Goal: Information Seeking & Learning: Learn about a topic

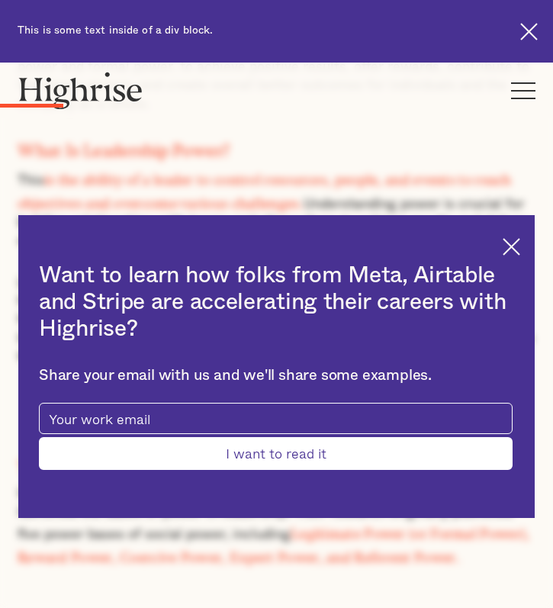
scroll to position [1066, 0]
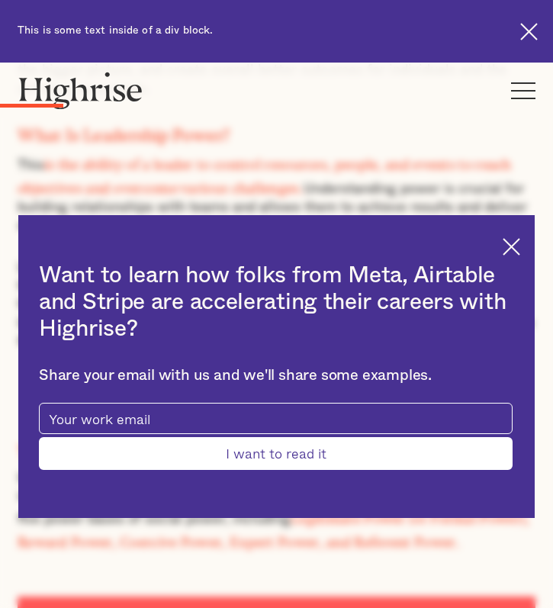
click at [506, 233] on div "Want to learn how folks from Meta, Airtable and Stripe are accelerating their c…" at bounding box center [276, 366] width 516 height 303
click at [509, 249] on img at bounding box center [511, 247] width 18 height 18
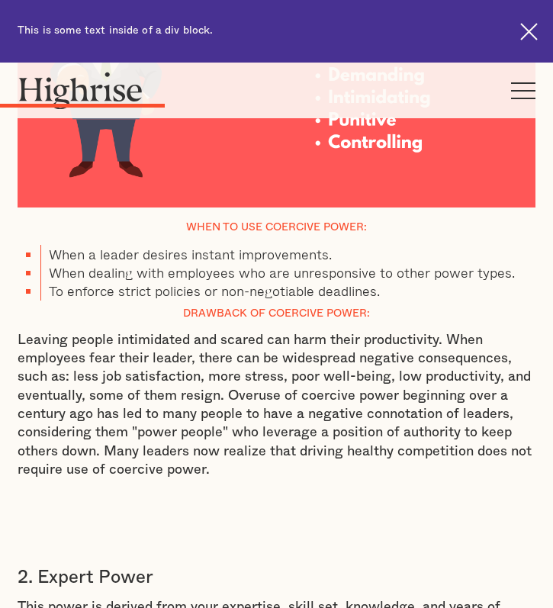
scroll to position [2347, 0]
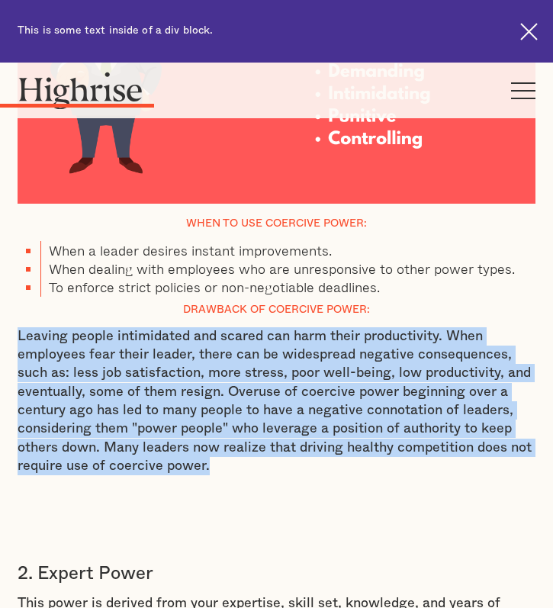
drag, startPoint x: 224, startPoint y: 403, endPoint x: 19, endPoint y: 274, distance: 242.2
click at [19, 327] on p "Leaving people intimidated and scared can harm their productivity. When employe…" at bounding box center [277, 401] width 518 height 148
copy p "Leaving people intimidated and scared can harm their productivity. When employe…"
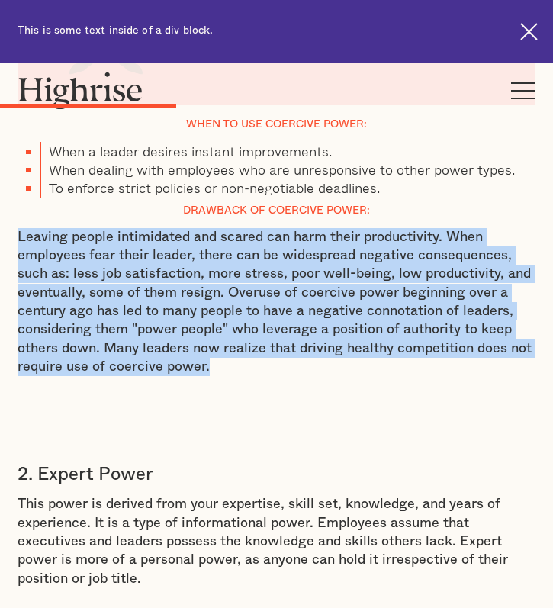
scroll to position [2541, 0]
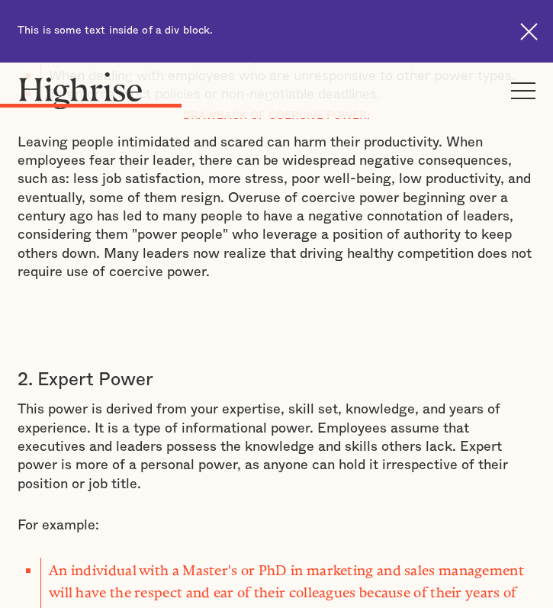
click at [287, 400] on p "This power is derived from your expertise, skill set, knowledge, and years of e…" at bounding box center [277, 446] width 518 height 92
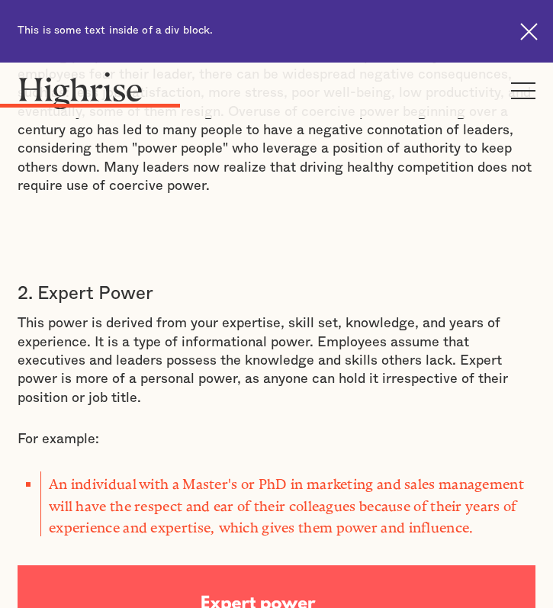
scroll to position [2649, 0]
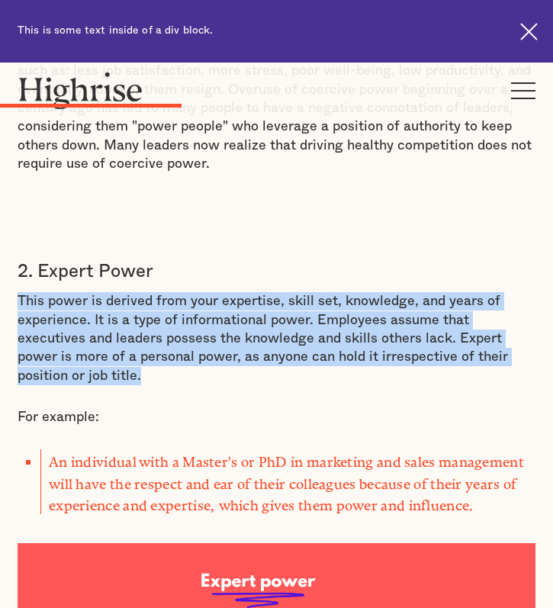
drag, startPoint x: 544, startPoint y: 291, endPoint x: 16, endPoint y: 239, distance: 530.9
copy p "This power is derived from your expertise, skill set, knowledge, and years of e…"
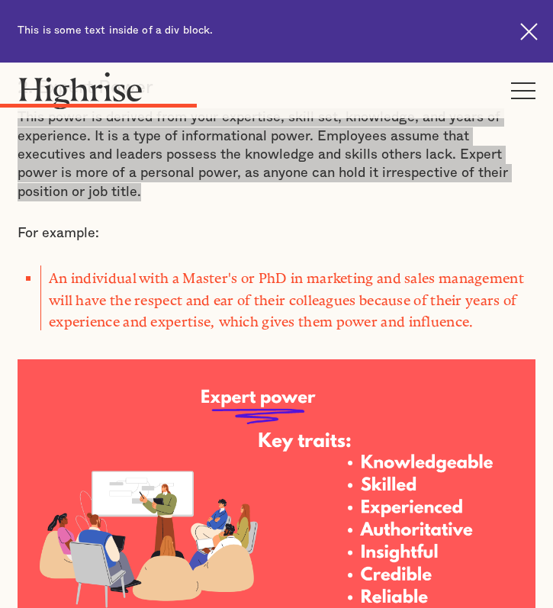
scroll to position [2835, 0]
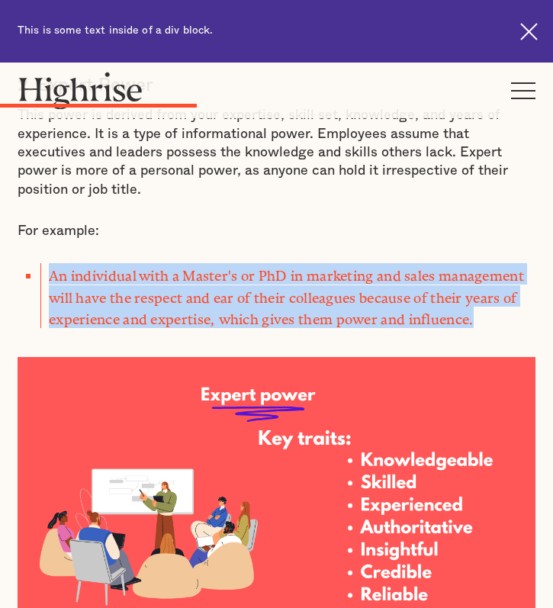
drag, startPoint x: 486, startPoint y: 230, endPoint x: 50, endPoint y: 184, distance: 438.5
click at [50, 263] on li "An individual with a Master's or PhD in marketing and sales management will hav…" at bounding box center [287, 295] width 495 height 65
copy li "An individual with a Master's or PhD in marketing and sales management will hav…"
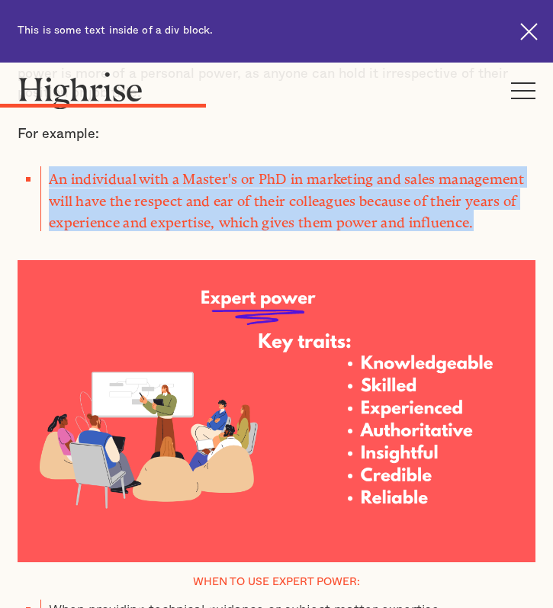
scroll to position [2950, 0]
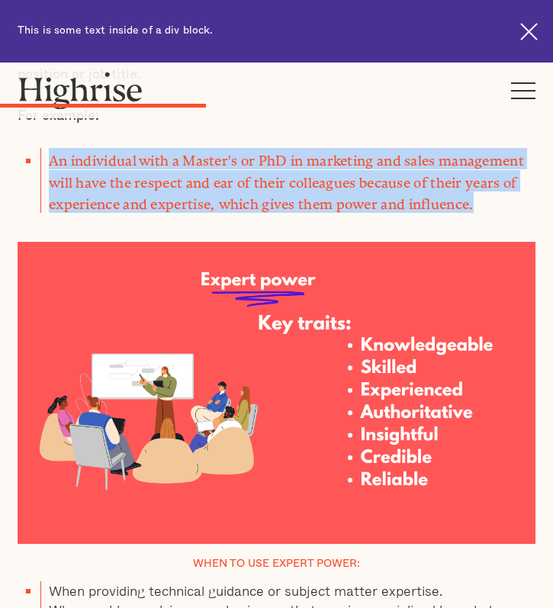
click at [360, 242] on img at bounding box center [277, 393] width 518 height 302
click at [372, 242] on img at bounding box center [277, 393] width 518 height 302
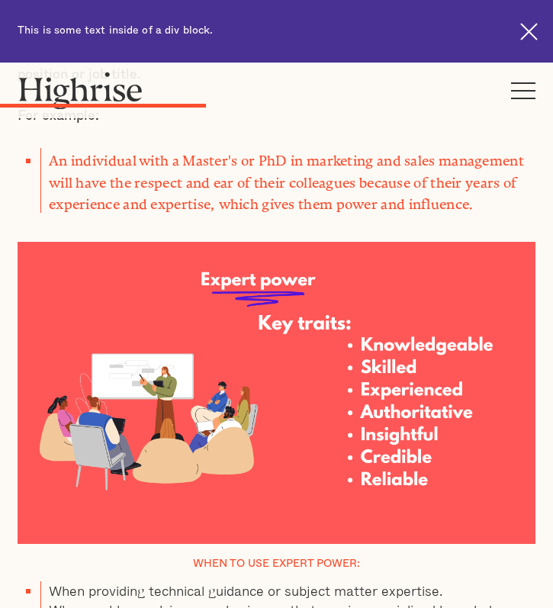
click at [380, 220] on div at bounding box center [277, 381] width 518 height 323
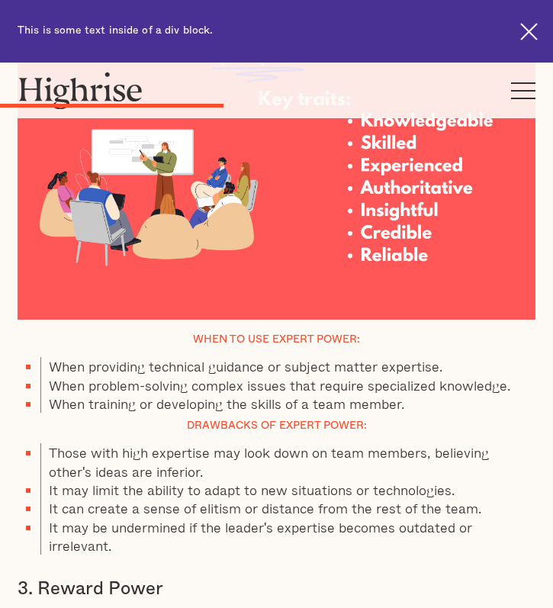
scroll to position [3177, 0]
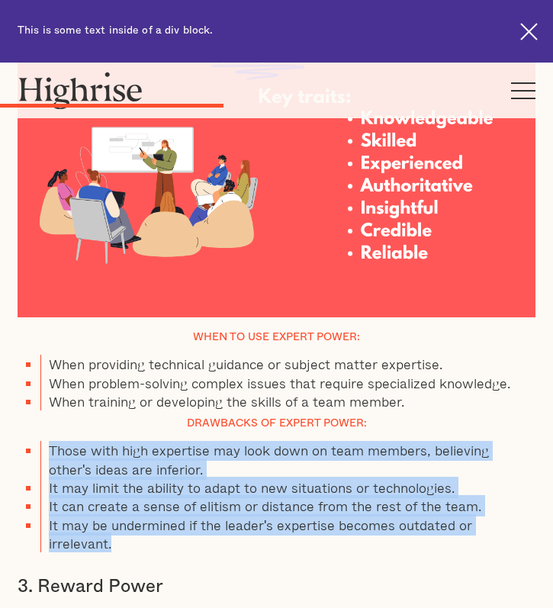
drag, startPoint x: 536, startPoint y: 436, endPoint x: 53, endPoint y: 356, distance: 489.9
copy ul "Those with high expertise may look down on team members, believing other's idea…"
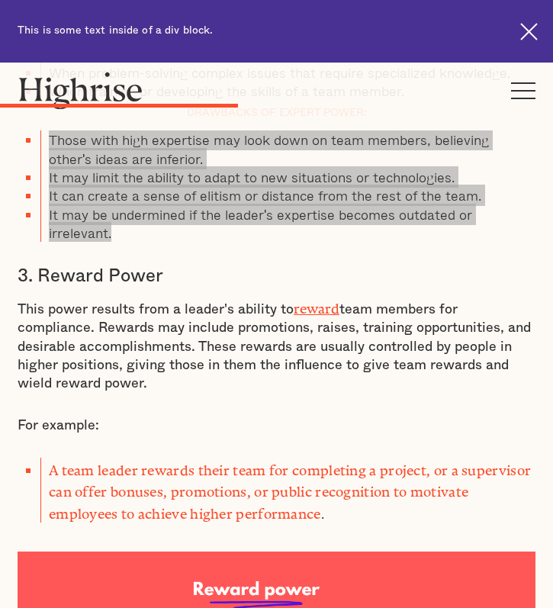
scroll to position [3518, 0]
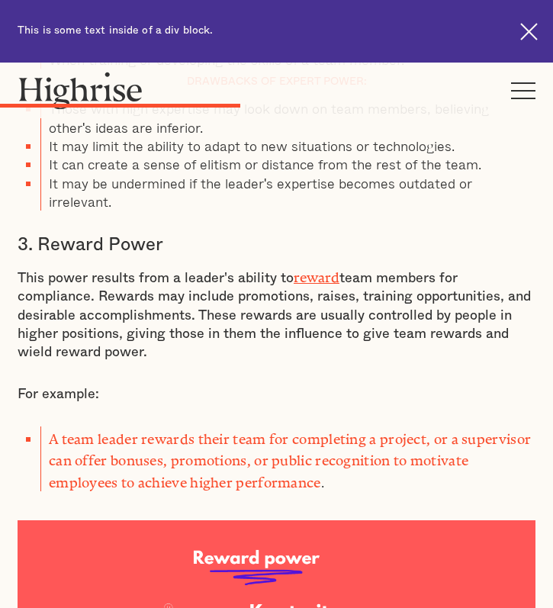
click at [141, 265] on p "This power results from a leader's ability to reward team members for complianc…" at bounding box center [277, 313] width 518 height 96
drag, startPoint x: 133, startPoint y: 245, endPoint x: 19, endPoint y: 167, distance: 138.1
click at [19, 265] on p "This power results from a leader's ability to reward team members for complianc…" at bounding box center [277, 313] width 518 height 96
copy p "This power results from a leader's ability to reward team members for complianc…"
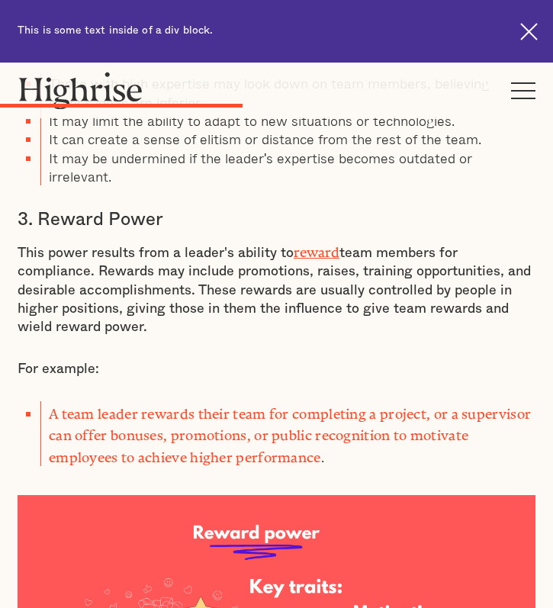
scroll to position [3546, 0]
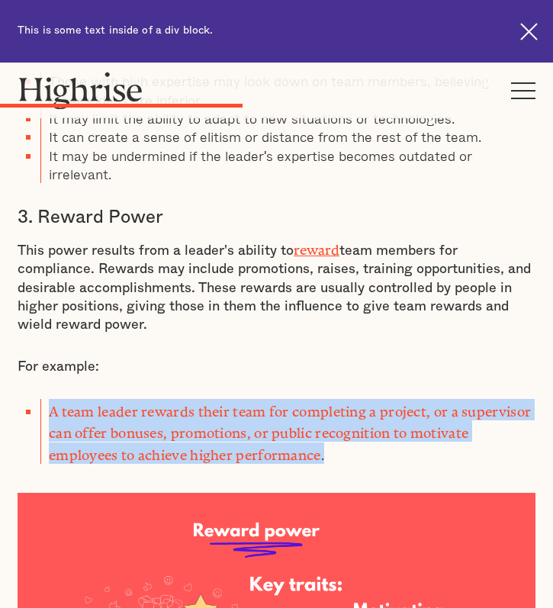
drag, startPoint x: 339, startPoint y: 331, endPoint x: 50, endPoint y: 299, distance: 290.7
click at [50, 399] on li "A team leader rewards their team for completing a project, or a supervisor can …" at bounding box center [287, 431] width 495 height 65
copy li "A team leader rewards their team for completing a project, or a supervisor can …"
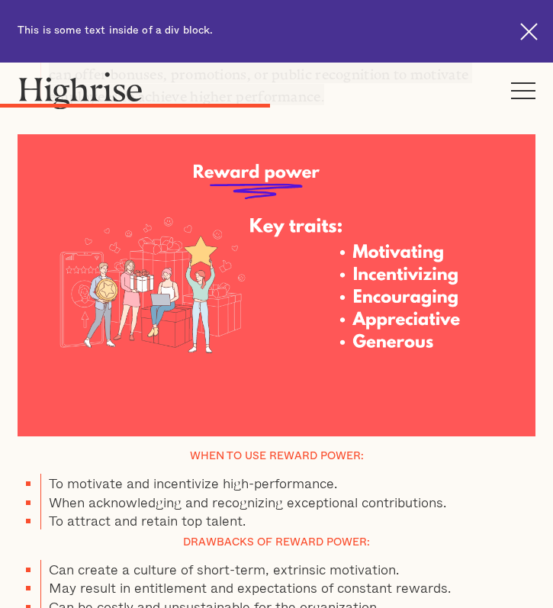
scroll to position [3907, 0]
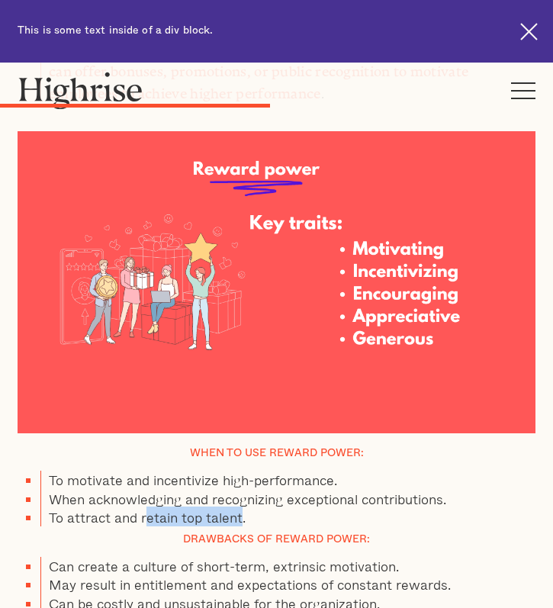
drag, startPoint x: 241, startPoint y: 395, endPoint x: 146, endPoint y: 387, distance: 95.6
click at [146, 508] on li "To attract and retain top talent." at bounding box center [287, 517] width 495 height 18
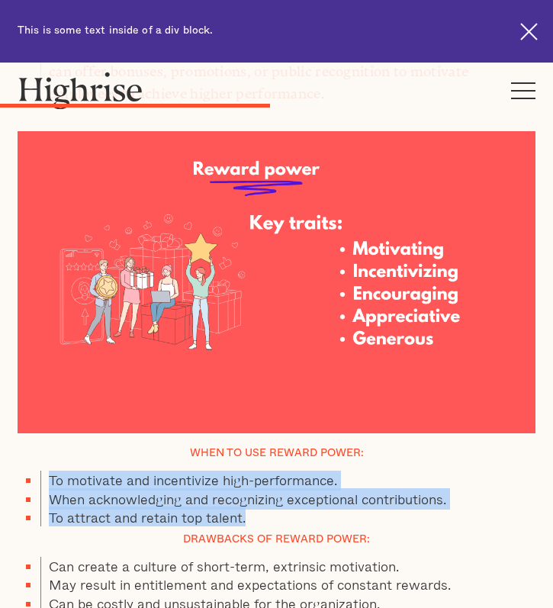
drag, startPoint x: 251, startPoint y: 396, endPoint x: 53, endPoint y: 362, distance: 201.1
click at [53, 470] on ul "To motivate and incentivize high-performance. When acknowledging and recognizin…" at bounding box center [277, 498] width 518 height 56
copy ul "To motivate and incentivize high-performance. When acknowledging and recognizin…"
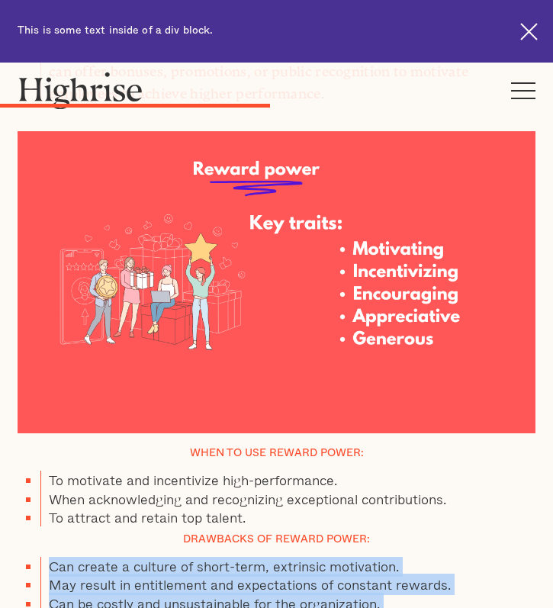
drag, startPoint x: 50, startPoint y: 451, endPoint x: 457, endPoint y: 505, distance: 410.8
click at [457, 556] on ul "Can create a culture of short-term, extrinsic motivation. May result in entitle…" at bounding box center [277, 593] width 518 height 74
copy ul "Can create a culture of short-term, extrinsic motivation. May result in entitle…"
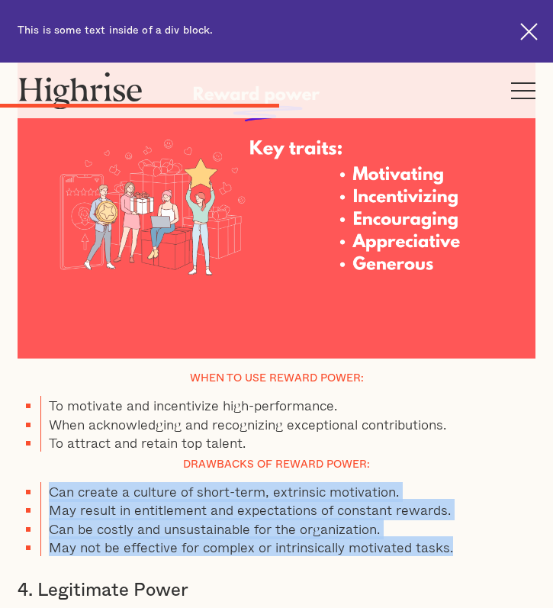
scroll to position [4071, 0]
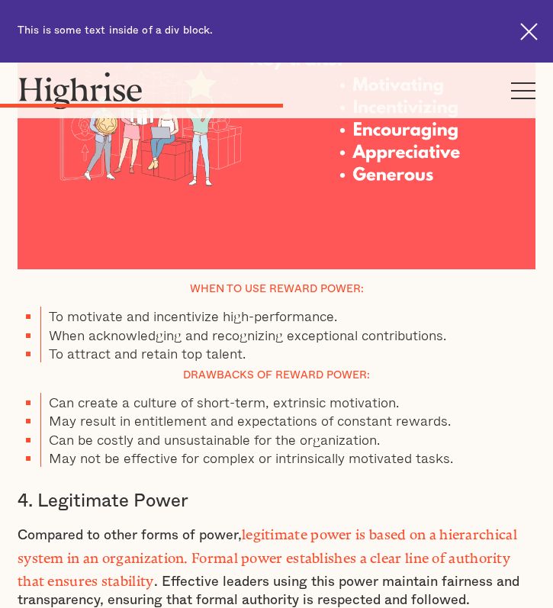
click at [181, 526] on strong "legitimate power is based on a hierarchical system in an organization. Formal p…" at bounding box center [267, 554] width 499 height 56
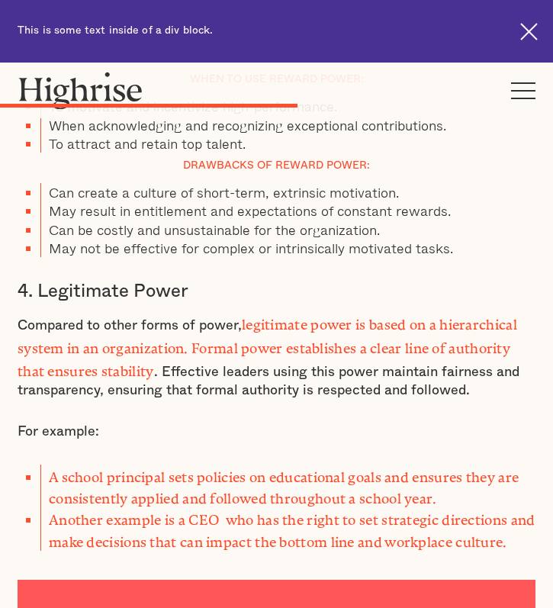
scroll to position [4229, 0]
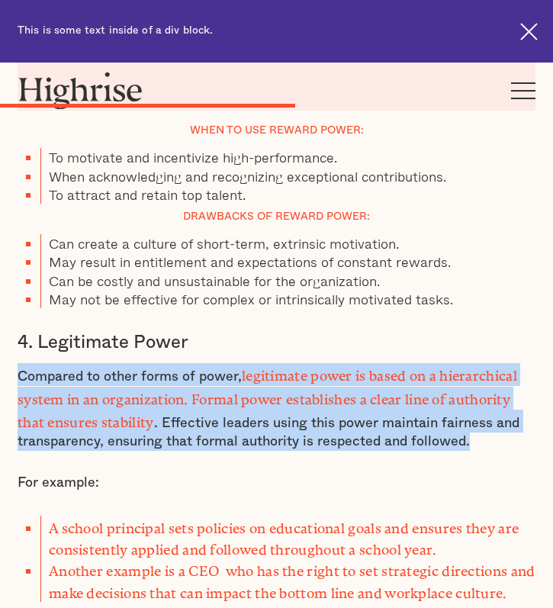
drag, startPoint x: 491, startPoint y: 303, endPoint x: 18, endPoint y: 250, distance: 476.3
click at [18, 363] on p "Compared to other forms of power, legitimate power is based on a hierarchical s…" at bounding box center [277, 407] width 518 height 88
copy p "Compared to other forms of power, legitimate power is based on a hierarchical s…"
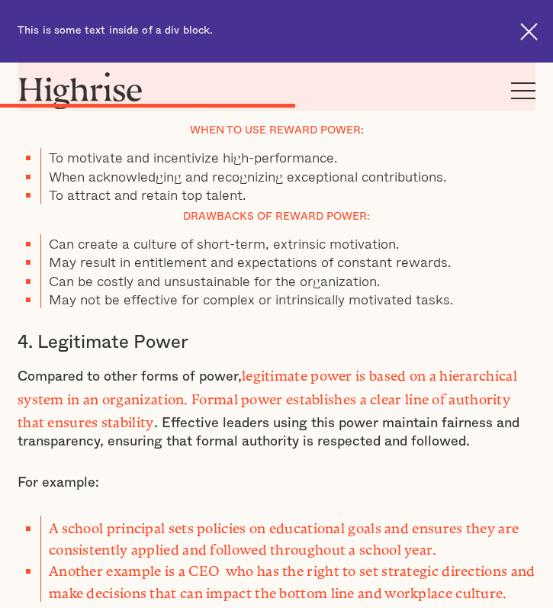
click at [88, 370] on div "2. Expert Power This power is derived from your expertise, skill set, knowledge…" at bounding box center [277, 18] width 518 height 2723
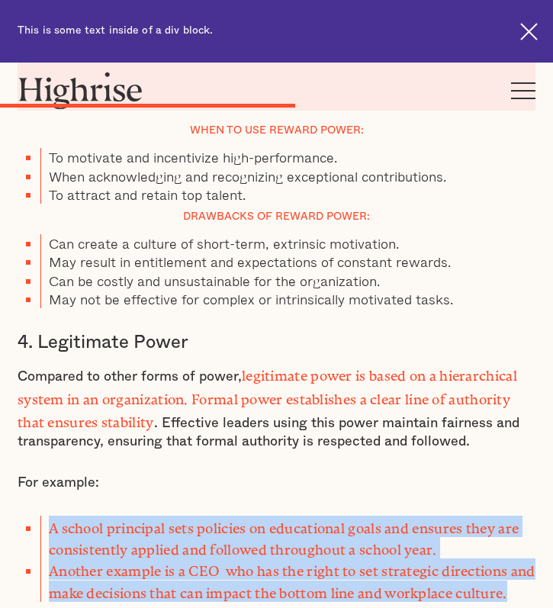
drag, startPoint x: 135, startPoint y: 467, endPoint x: 47, endPoint y: 396, distance: 112.7
click at [47, 515] on ul "A school principal sets policies on educational goals and ensures they are cons…" at bounding box center [277, 558] width 518 height 86
copy ul "A school principal sets policies on educational goals and ensures they are cons…"
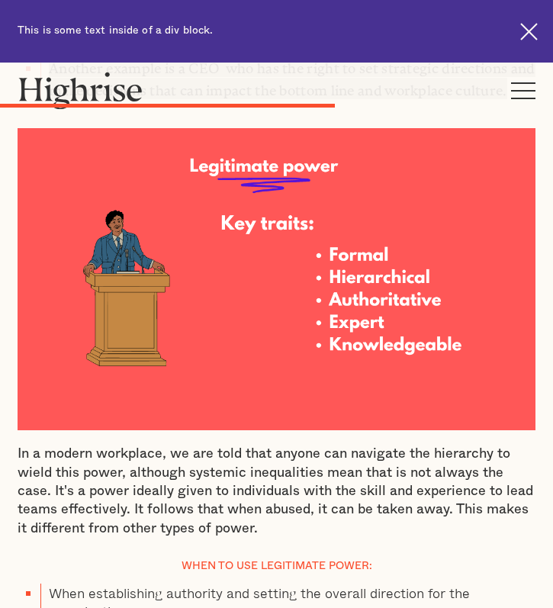
scroll to position [4763, 0]
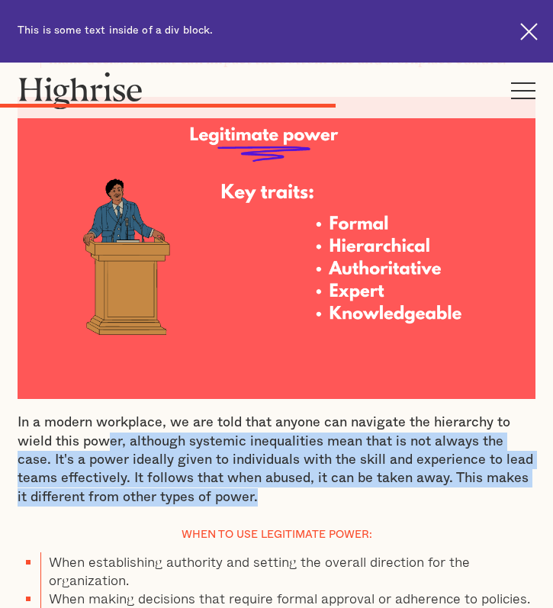
drag, startPoint x: 265, startPoint y: 378, endPoint x: 241, endPoint y: 332, distance: 51.5
click at [233, 413] on p "In a modern workplace, we are told that anyone can navigate the hierarchy to wi…" at bounding box center [277, 459] width 518 height 92
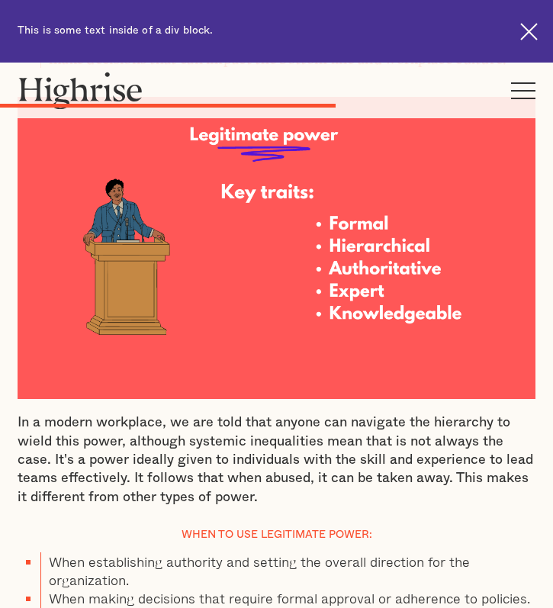
click at [244, 413] on p "In a modern workplace, we are told that anyone can navigate the hierarchy to wi…" at bounding box center [277, 459] width 518 height 92
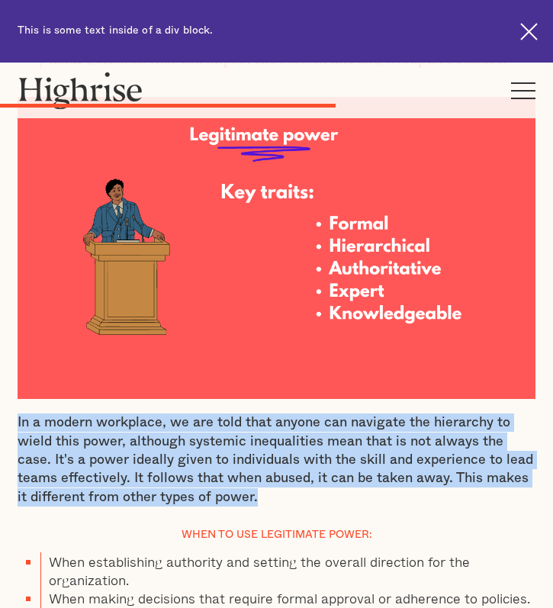
drag, startPoint x: 243, startPoint y: 371, endPoint x: 15, endPoint y: 296, distance: 240.1
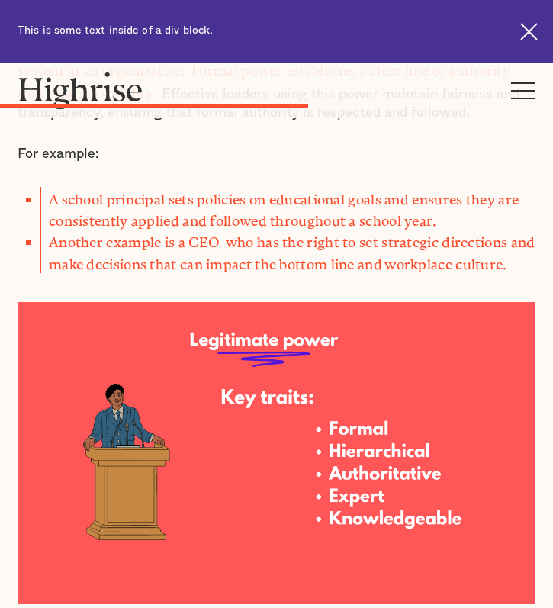
scroll to position [4868, 0]
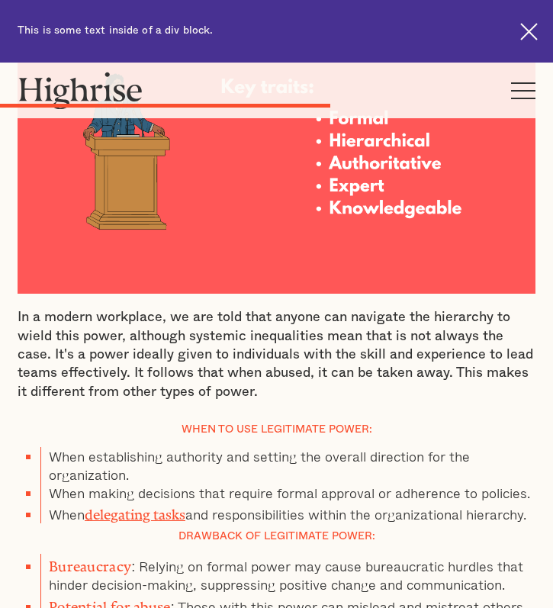
click at [120, 502] on li "When delegating tasks and responsibilities within the organizational hierarchy." at bounding box center [287, 512] width 495 height 21
drag, startPoint x: 120, startPoint y: 415, endPoint x: 52, endPoint y: 341, distance: 101.4
click at [52, 447] on ul "When establishing authority and setting the overall direction for the organizat…" at bounding box center [277, 485] width 518 height 76
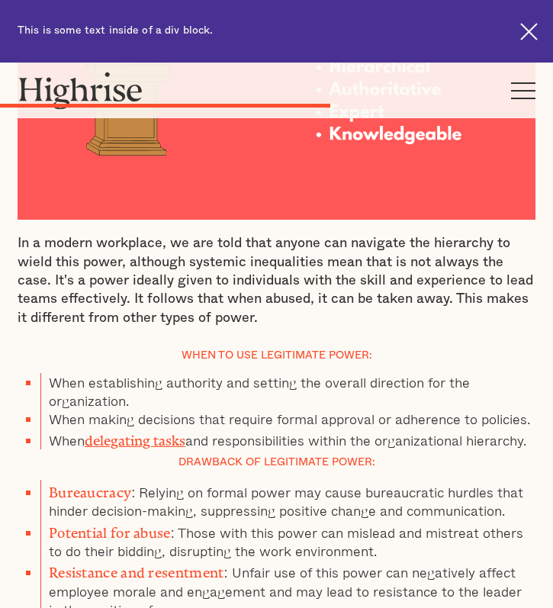
scroll to position [5116, 0]
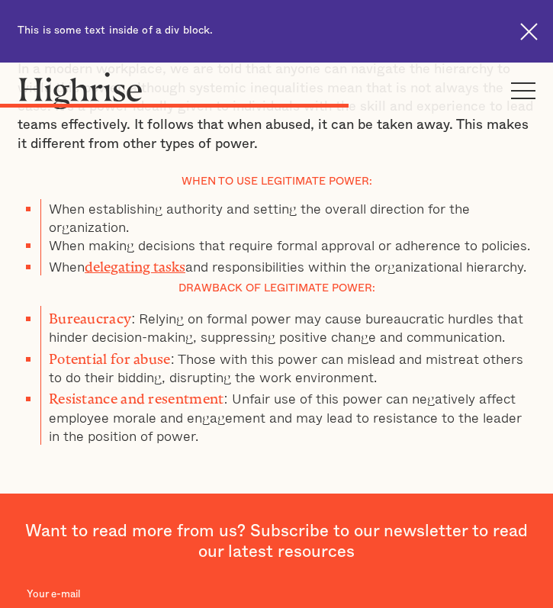
click at [223, 452] on p "‍" at bounding box center [277, 461] width 518 height 18
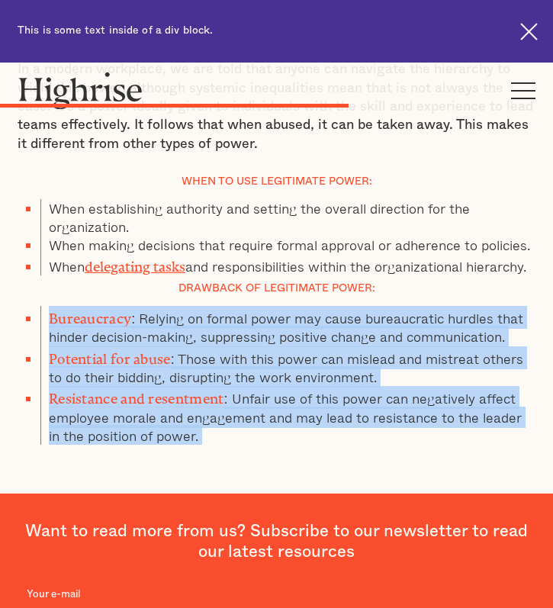
drag, startPoint x: 223, startPoint y: 351, endPoint x: 43, endPoint y: 214, distance: 226.9
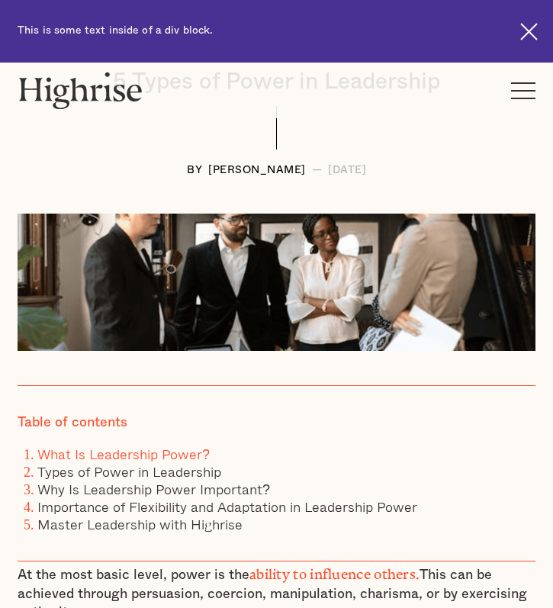
scroll to position [0, 0]
